Goal: Task Accomplishment & Management: Complete application form

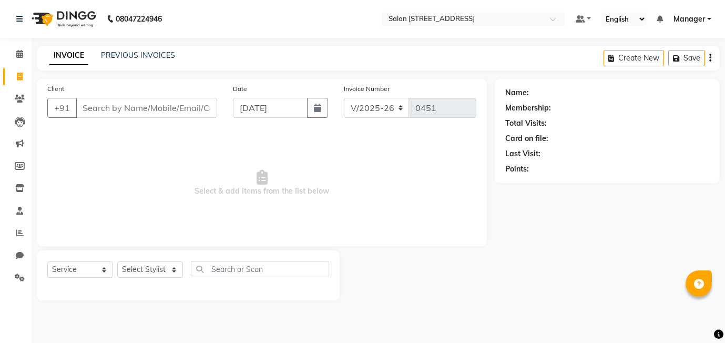
select select "8448"
select select "service"
click at [130, 106] on input "Client" at bounding box center [146, 108] width 141 height 20
click at [155, 269] on select "Select Stylist Alam [PERSON_NAME] Manager [PERSON_NAME]" at bounding box center [150, 269] width 66 height 16
select select "82204"
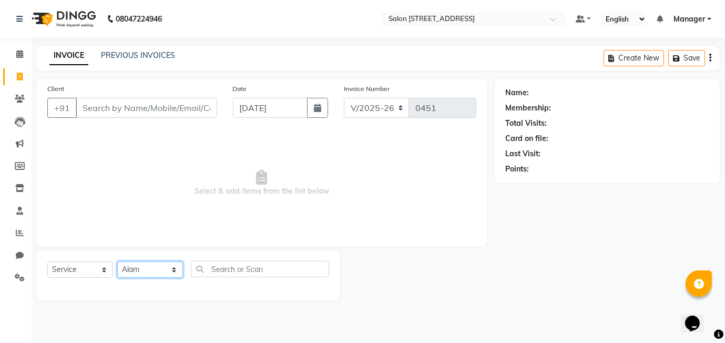
click at [117, 261] on select "Select Stylist Alam [PERSON_NAME] Manager [PERSON_NAME]" at bounding box center [150, 269] width 66 height 16
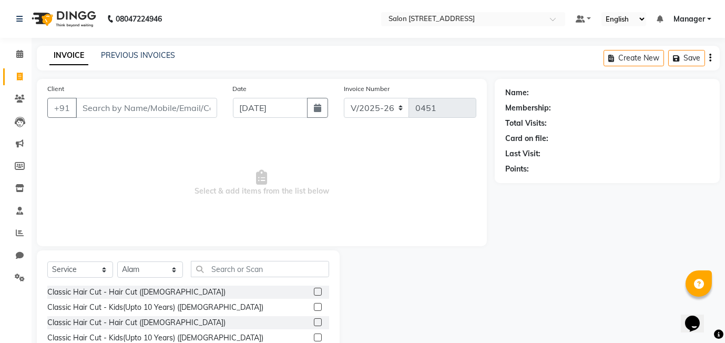
click at [315, 324] on label at bounding box center [318, 322] width 8 height 8
click at [315, 324] on input "checkbox" at bounding box center [317, 322] width 7 height 7
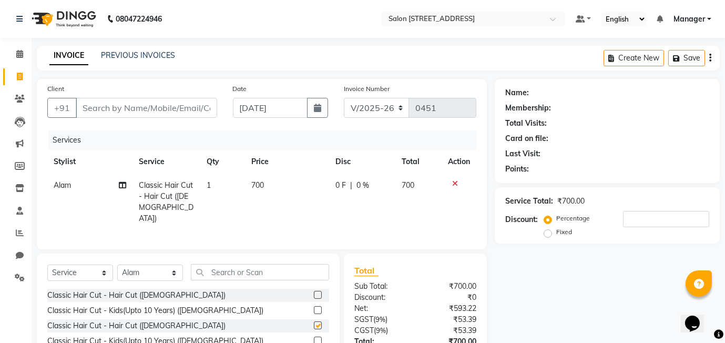
checkbox input "false"
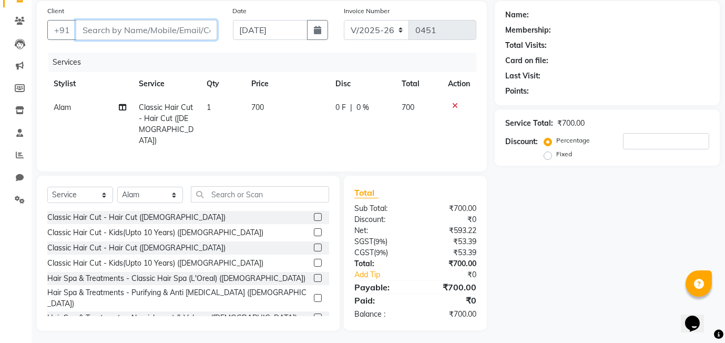
click at [139, 26] on input "Client" at bounding box center [146, 30] width 141 height 20
type input "7"
type input "0"
type input "7042038879"
click at [179, 29] on span "Add Client" at bounding box center [190, 30] width 42 height 11
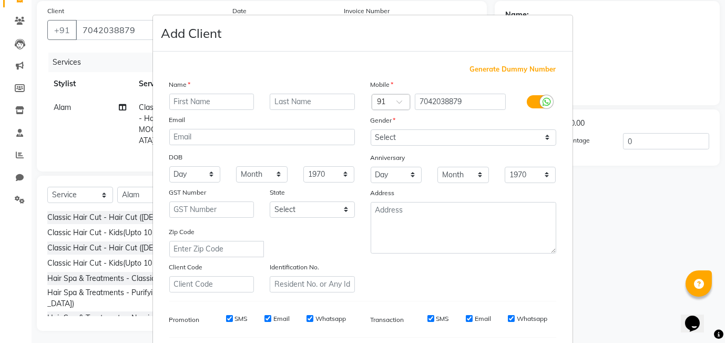
click at [186, 101] on input "text" at bounding box center [211, 102] width 85 height 16
type input "[PERSON_NAME]"
click at [317, 99] on input "text" at bounding box center [312, 102] width 85 height 16
type input "879"
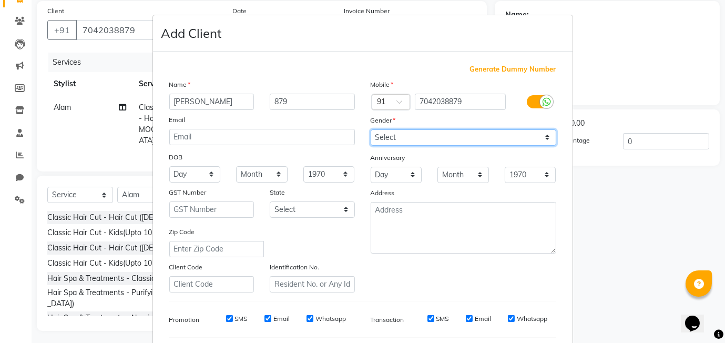
click at [415, 140] on select "Select [DEMOGRAPHIC_DATA] [DEMOGRAPHIC_DATA] Other Prefer Not To Say" at bounding box center [464, 137] width 186 height 16
select select "[DEMOGRAPHIC_DATA]"
click at [371, 129] on select "Select [DEMOGRAPHIC_DATA] [DEMOGRAPHIC_DATA] Other Prefer Not To Say" at bounding box center [464, 137] width 186 height 16
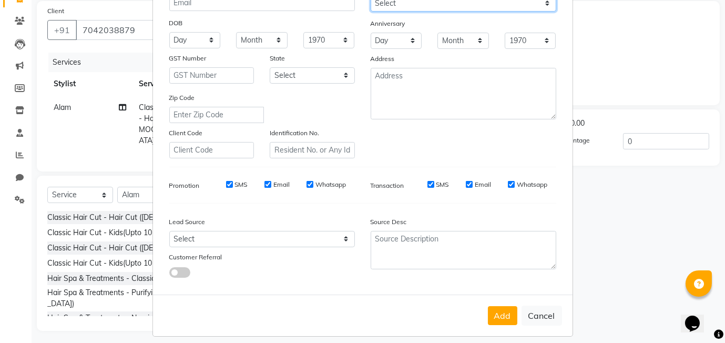
scroll to position [142, 0]
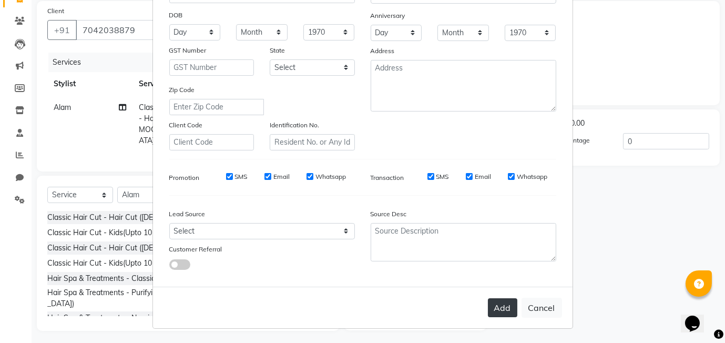
click at [509, 308] on button "Add" at bounding box center [502, 307] width 29 height 19
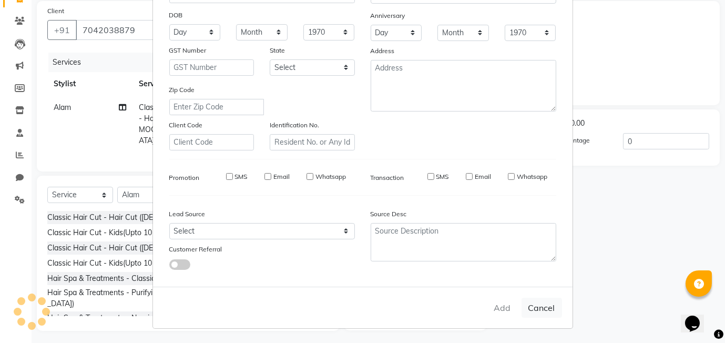
select select
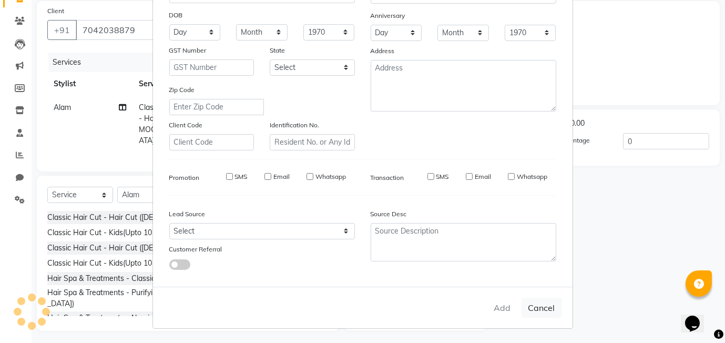
select select
checkbox input "false"
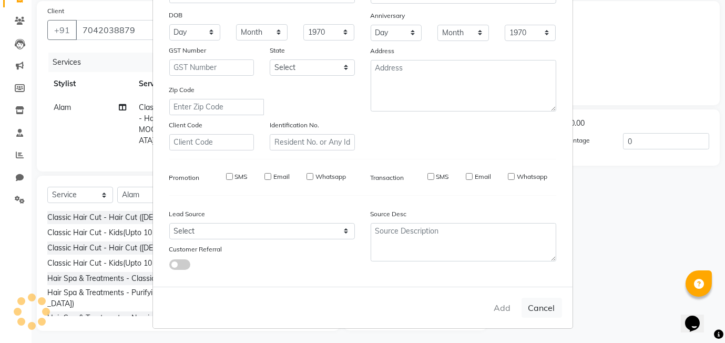
checkbox input "false"
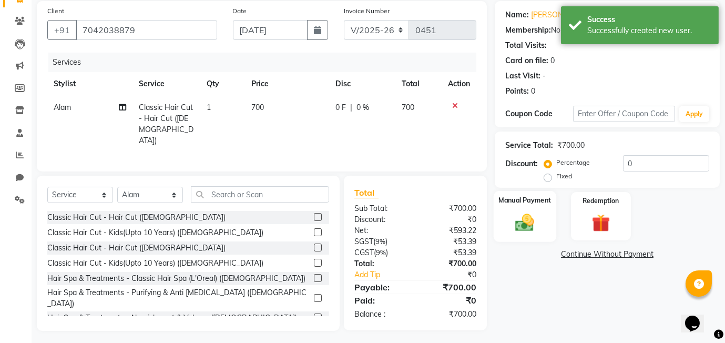
click at [515, 212] on img at bounding box center [524, 222] width 30 height 22
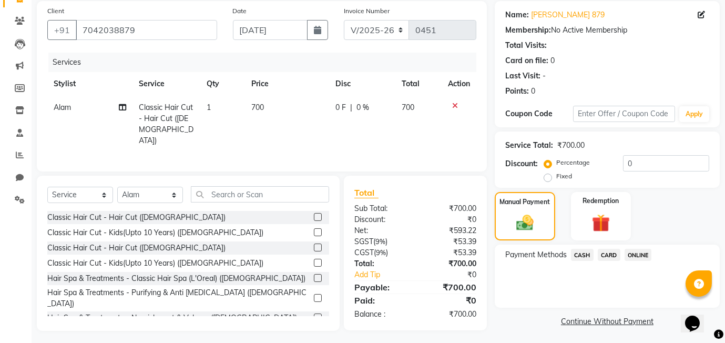
click at [317, 214] on label at bounding box center [318, 217] width 8 height 8
click at [317, 214] on input "checkbox" at bounding box center [317, 217] width 7 height 7
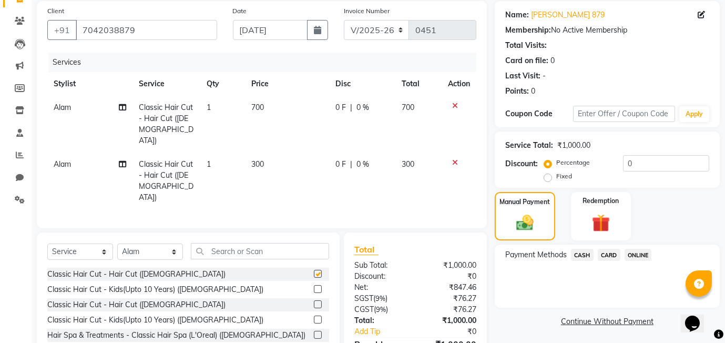
checkbox input "false"
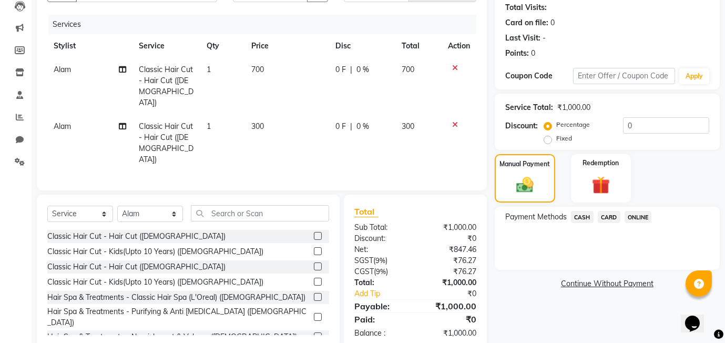
click at [641, 218] on span "ONLINE" at bounding box center [637, 217] width 27 height 12
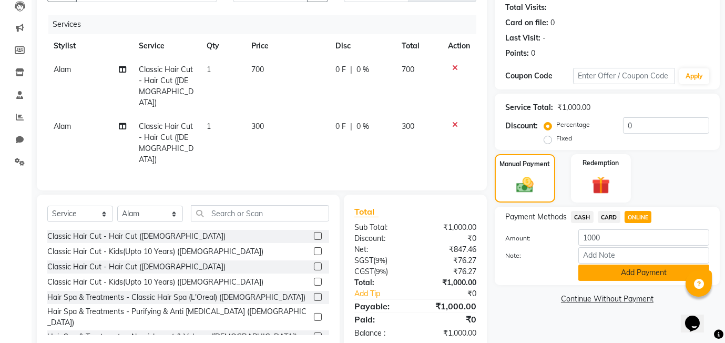
click at [624, 270] on button "Add Payment" at bounding box center [643, 272] width 131 height 16
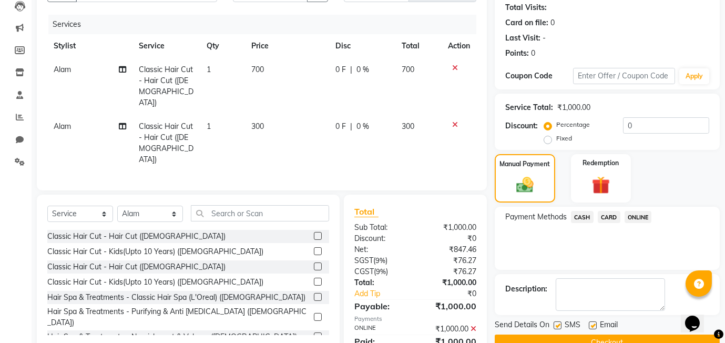
scroll to position [139, 0]
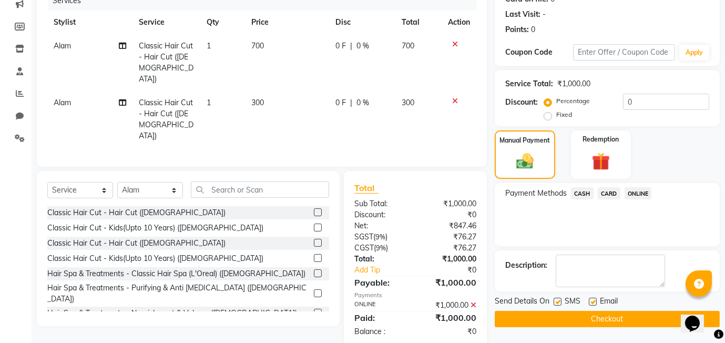
click at [605, 320] on button "Checkout" at bounding box center [607, 319] width 225 height 16
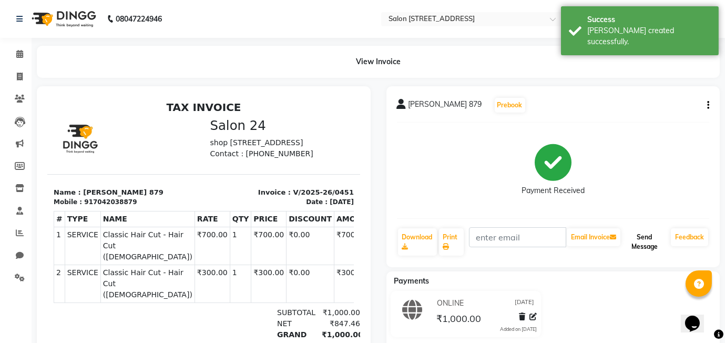
click at [644, 233] on button "Send Message" at bounding box center [644, 241] width 44 height 27
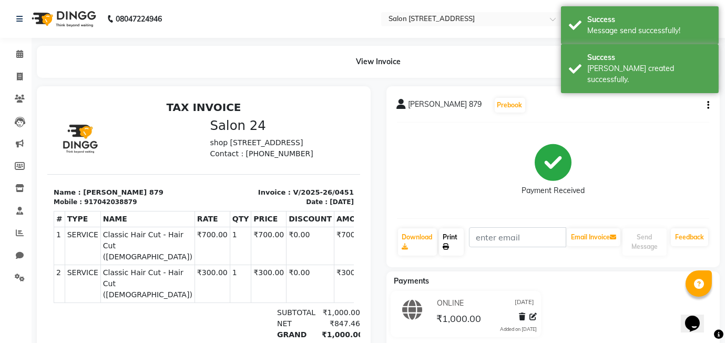
click at [455, 233] on link "Print" at bounding box center [451, 241] width 25 height 27
